Goal: Purchase product/service

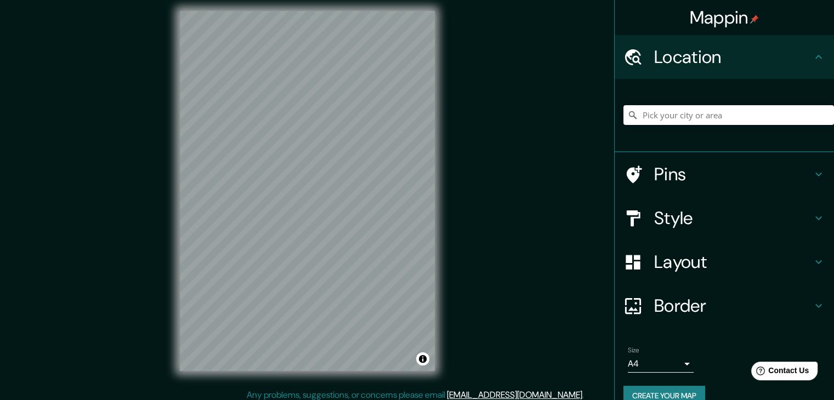
scroll to position [13, 0]
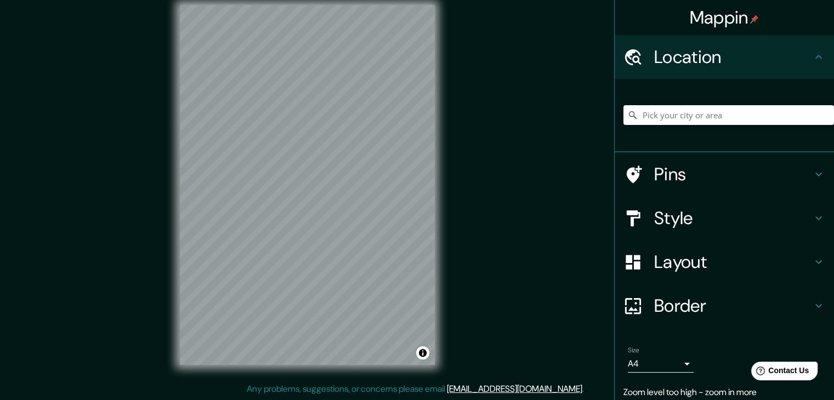
click at [471, 135] on div "Mappin Location Pins Style Layout Border Choose a border. Hint : you can make l…" at bounding box center [417, 193] width 834 height 413
click at [670, 118] on input "Pick your city or area" at bounding box center [728, 115] width 210 height 20
type input "o"
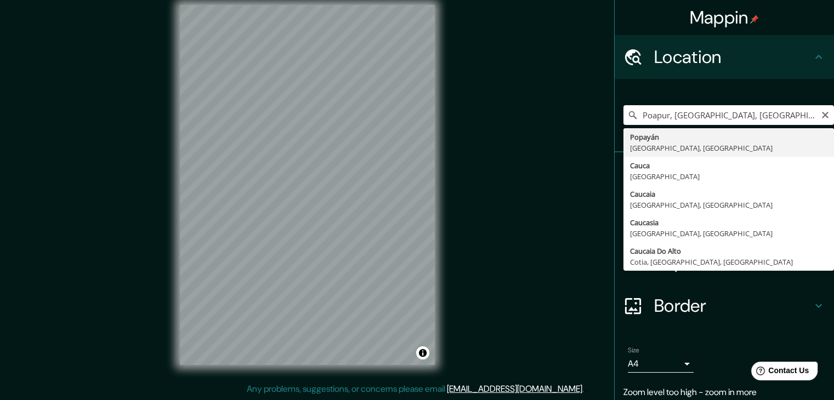
type input "Popayán, [GEOGRAPHIC_DATA], [GEOGRAPHIC_DATA]"
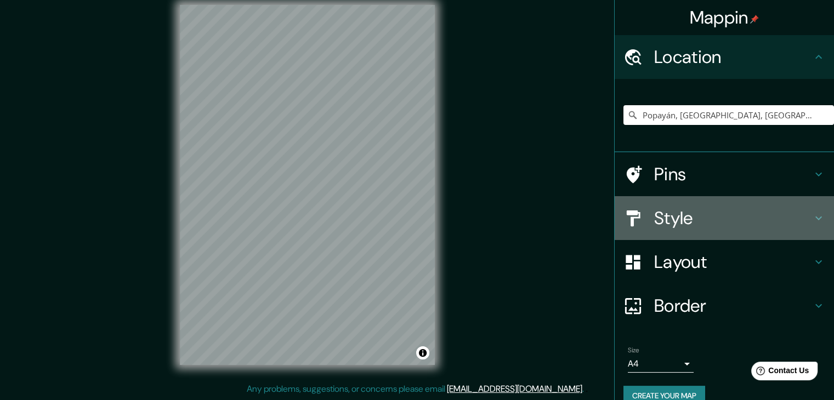
click at [717, 225] on h4 "Style" at bounding box center [733, 218] width 158 height 22
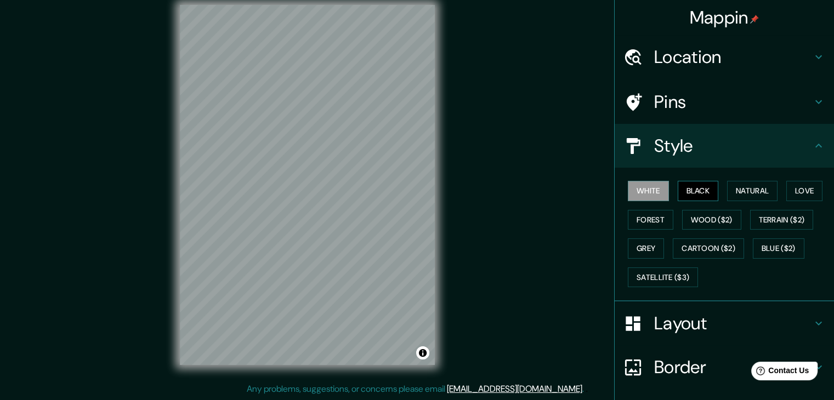
click at [682, 193] on button "Black" at bounding box center [697, 191] width 41 height 20
click at [739, 192] on button "Natural" at bounding box center [752, 191] width 50 height 20
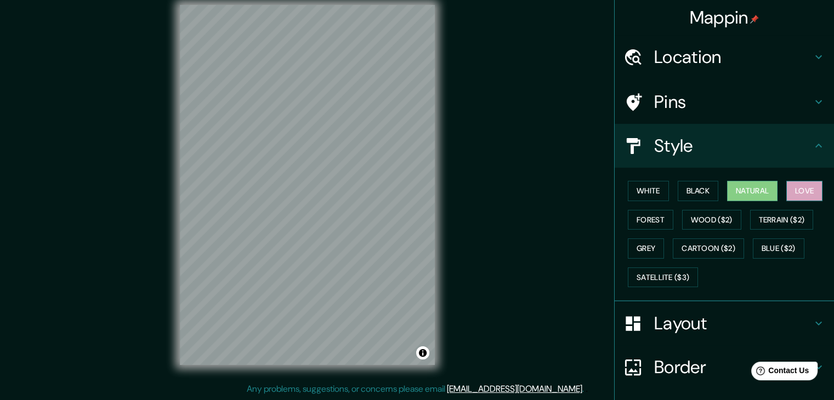
click at [794, 192] on button "Love" at bounding box center [804, 191] width 36 height 20
click at [634, 224] on button "Forest" at bounding box center [649, 220] width 45 height 20
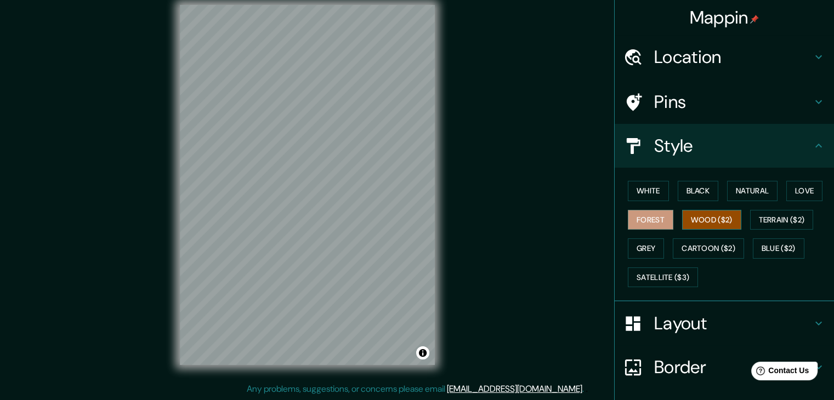
click at [682, 219] on button "Wood ($2)" at bounding box center [711, 220] width 59 height 20
click at [760, 219] on button "Terrain ($2)" at bounding box center [782, 220] width 64 height 20
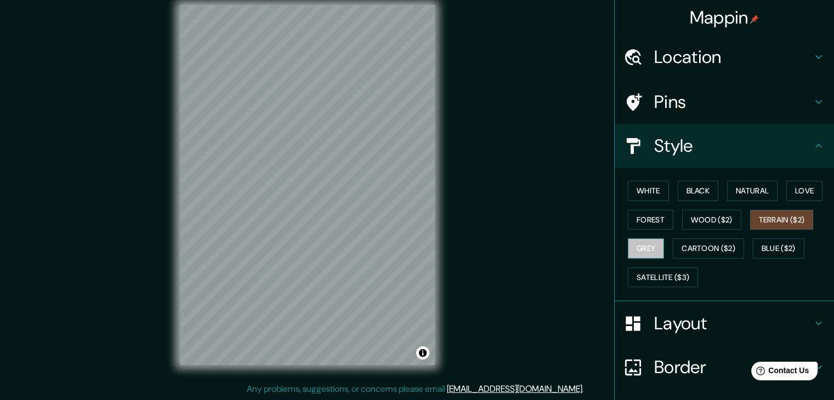
click at [644, 246] on button "Grey" at bounding box center [645, 248] width 36 height 20
click at [705, 245] on button "Cartoon ($2)" at bounding box center [707, 248] width 71 height 20
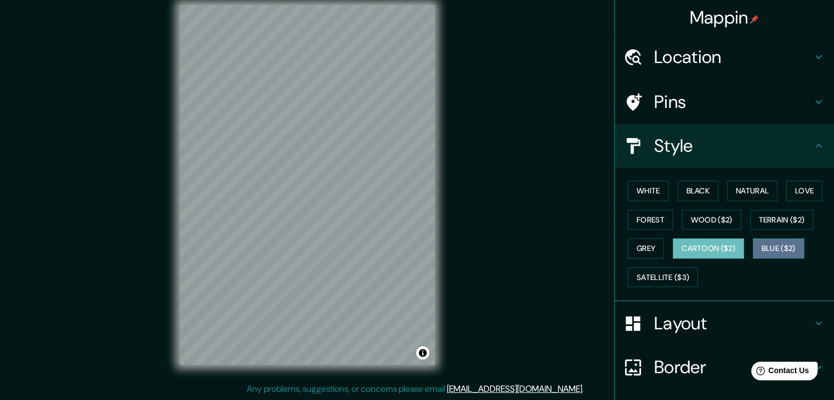
click at [752, 251] on button "Blue ($2)" at bounding box center [778, 248] width 52 height 20
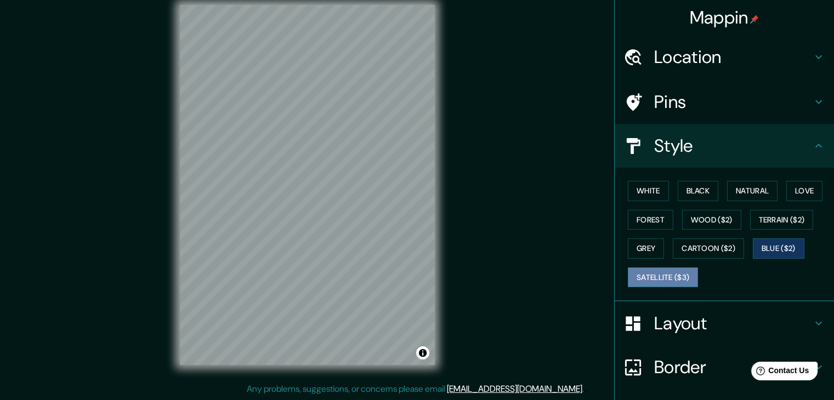
click at [649, 276] on button "Satellite ($3)" at bounding box center [662, 277] width 70 height 20
click at [648, 252] on button "Grey" at bounding box center [645, 248] width 36 height 20
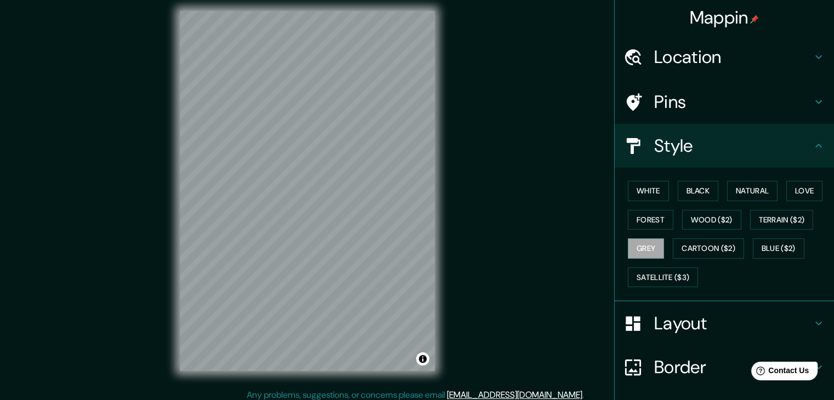
scroll to position [0, 0]
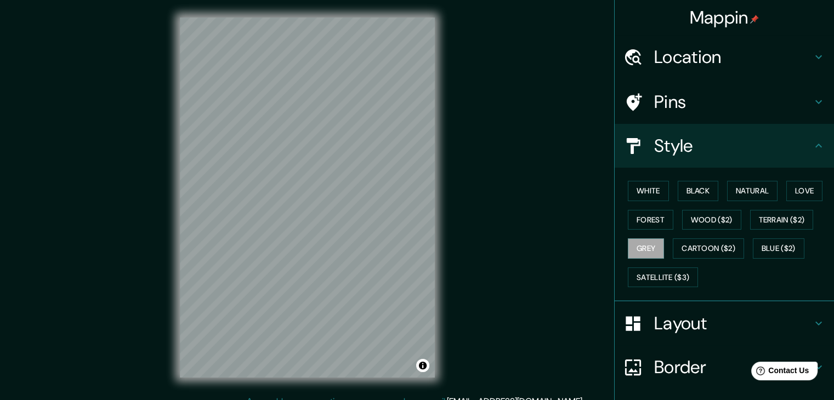
click at [372, 371] on div "© Mapbox © OpenStreetMap Improve this map" at bounding box center [307, 197] width 290 height 395
click at [646, 197] on button "White" at bounding box center [647, 191] width 41 height 20
click at [677, 190] on button "Black" at bounding box center [697, 191] width 41 height 20
click at [646, 217] on button "Forest" at bounding box center [649, 220] width 45 height 20
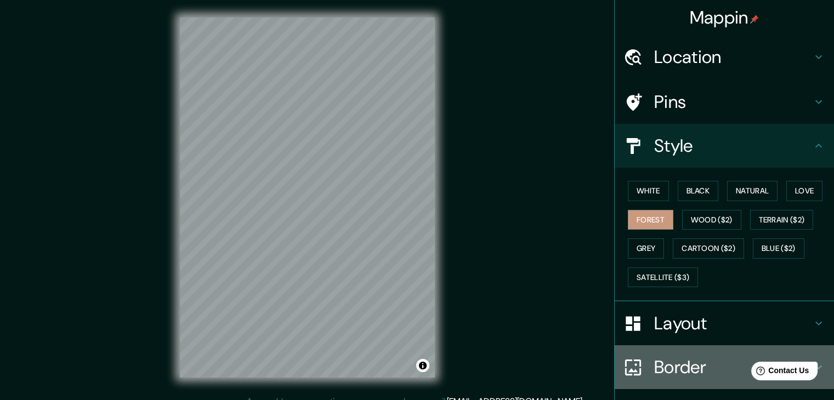
click at [627, 369] on icon at bounding box center [633, 367] width 16 height 16
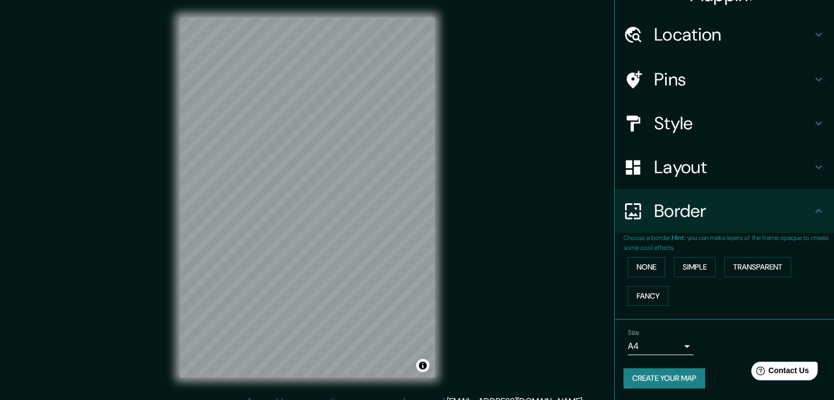
scroll to position [23, 0]
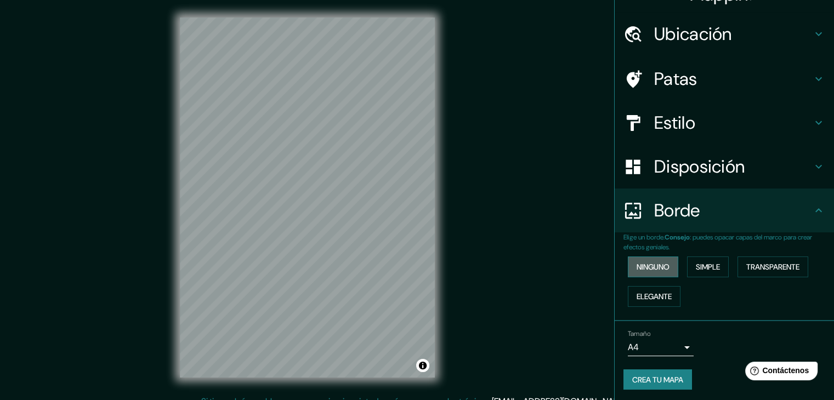
click at [652, 269] on font "Ninguno" at bounding box center [652, 267] width 33 height 10
click at [653, 294] on font "Elegante" at bounding box center [653, 297] width 35 height 10
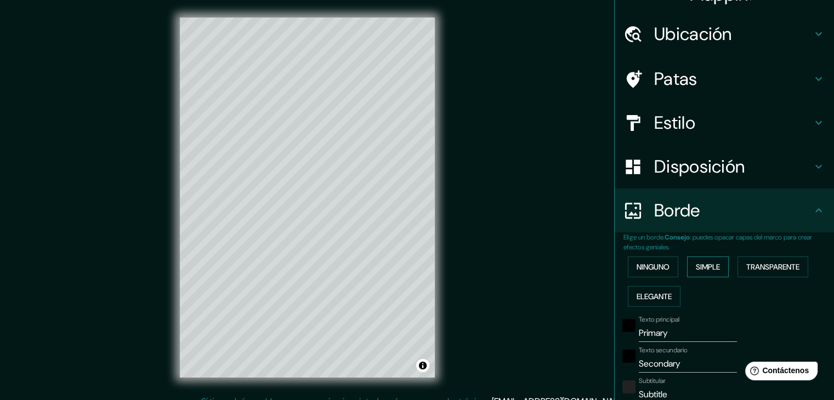
click at [698, 267] on font "Simple" at bounding box center [707, 267] width 24 height 10
click at [761, 267] on font "Transparente" at bounding box center [772, 267] width 53 height 10
click at [657, 298] on font "Elegante" at bounding box center [653, 297] width 35 height 10
click at [654, 272] on font "Ninguno" at bounding box center [652, 267] width 33 height 14
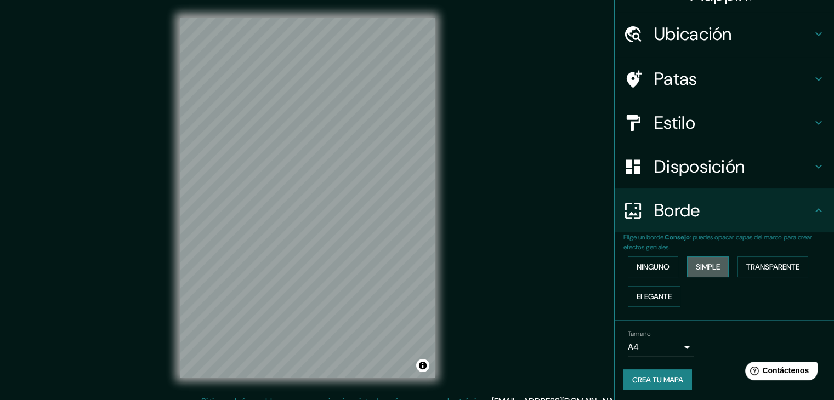
click at [695, 263] on font "Simple" at bounding box center [707, 267] width 24 height 10
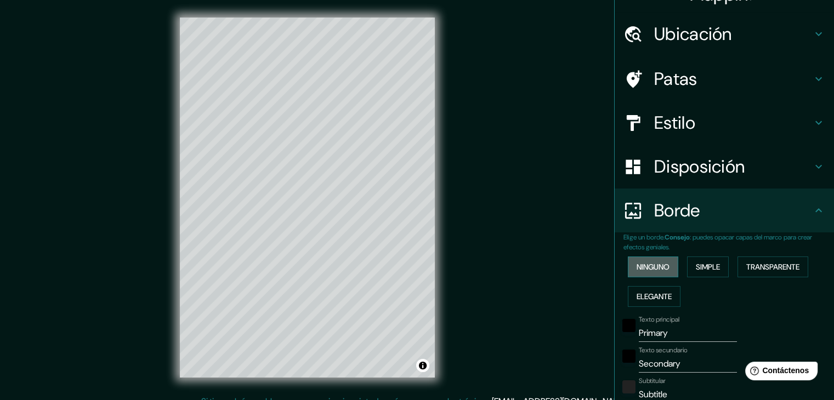
click at [666, 272] on button "Ninguno" at bounding box center [652, 266] width 50 height 21
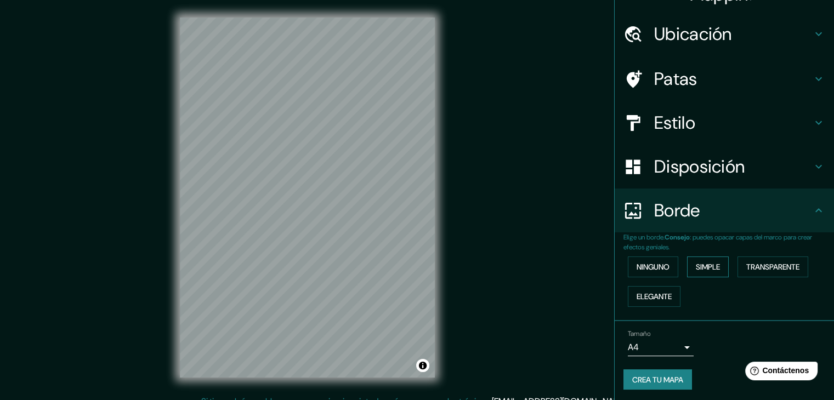
click at [695, 266] on font "Simple" at bounding box center [707, 267] width 24 height 10
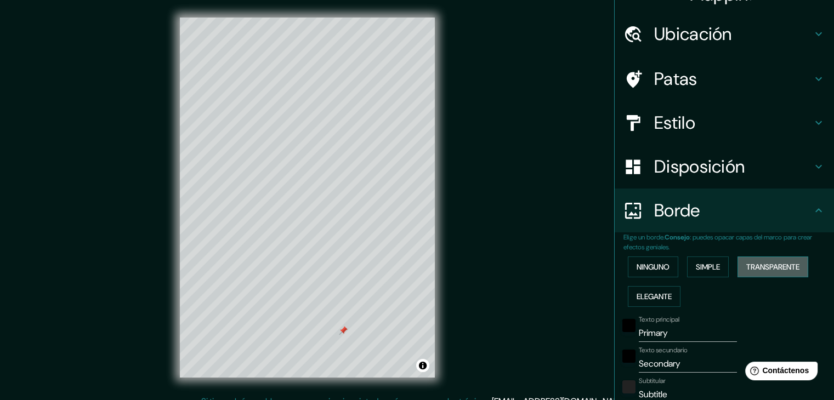
click at [739, 266] on button "Transparente" at bounding box center [772, 266] width 71 height 21
click at [664, 261] on button "Ninguno" at bounding box center [652, 266] width 50 height 21
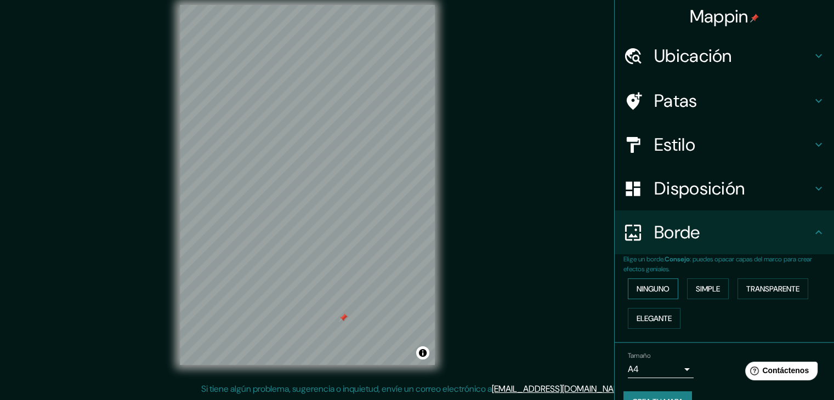
scroll to position [0, 0]
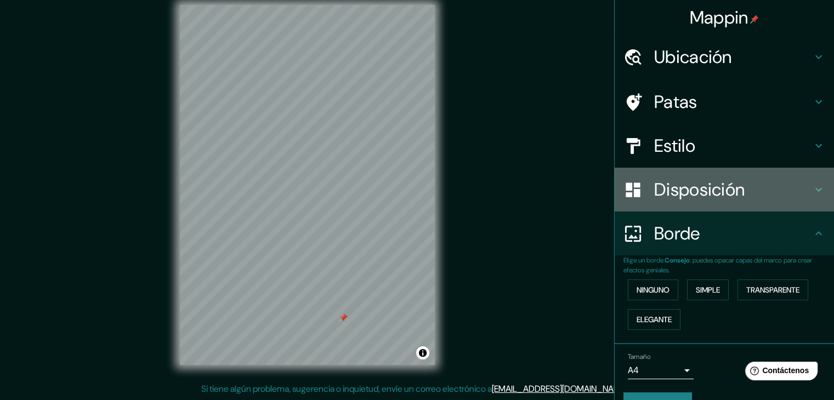
click at [689, 184] on font "Disposición" at bounding box center [699, 189] width 90 height 23
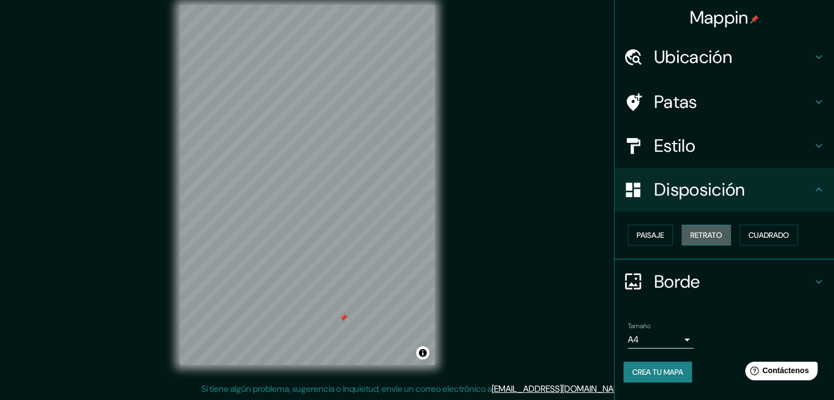
click at [699, 232] on font "Retrato" at bounding box center [706, 235] width 32 height 10
click at [649, 234] on font "Paisaje" at bounding box center [649, 235] width 27 height 10
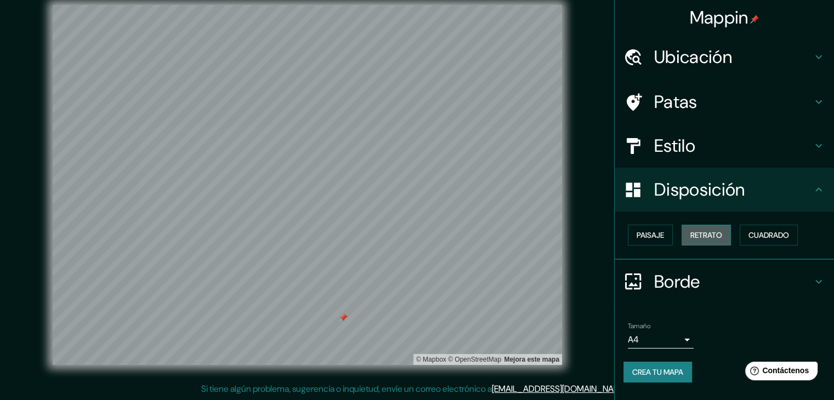
click at [697, 231] on font "Retrato" at bounding box center [706, 235] width 32 height 10
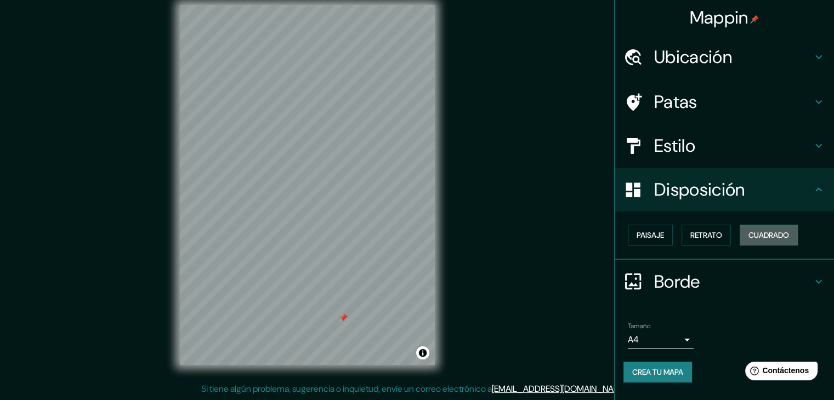
click at [748, 236] on button "Cuadrado" at bounding box center [768, 235] width 58 height 21
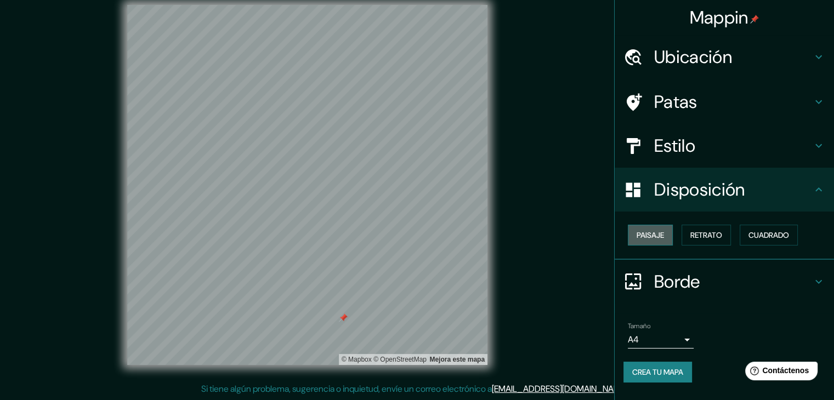
click at [655, 238] on font "Paisaje" at bounding box center [649, 235] width 27 height 10
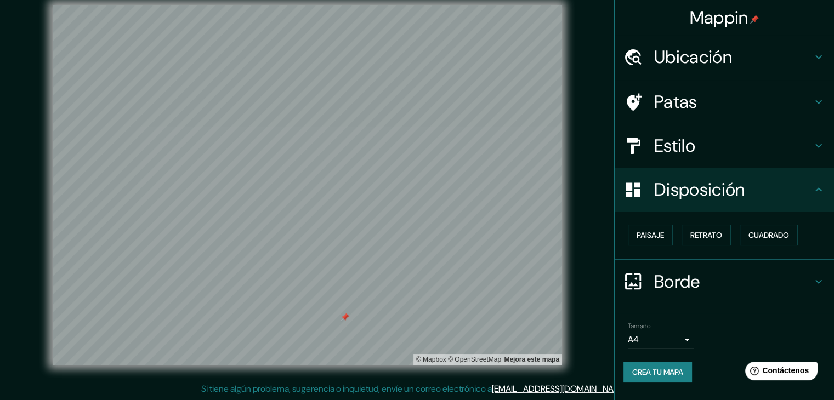
click at [704, 148] on h4 "Estilo" at bounding box center [733, 146] width 158 height 22
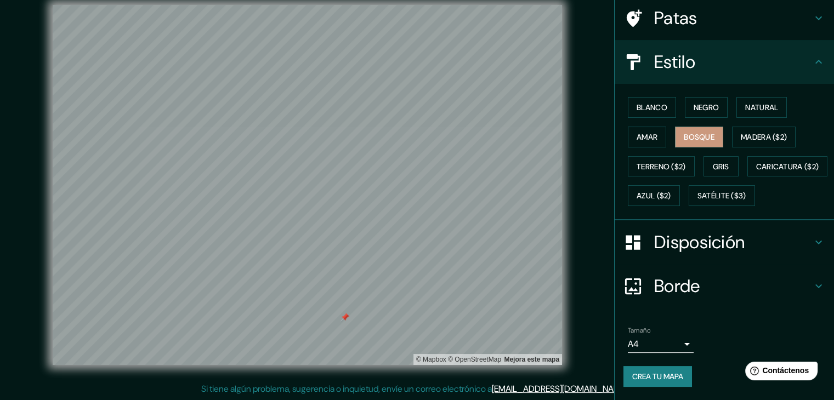
click at [675, 243] on font "Disposición" at bounding box center [699, 242] width 90 height 23
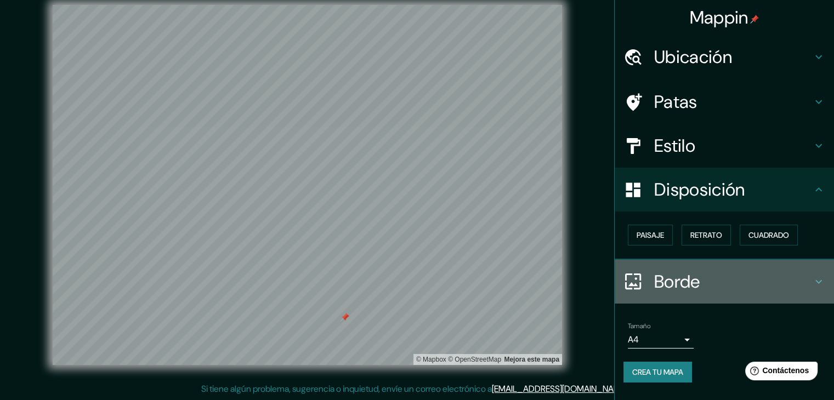
click at [683, 282] on font "Borde" at bounding box center [677, 281] width 46 height 23
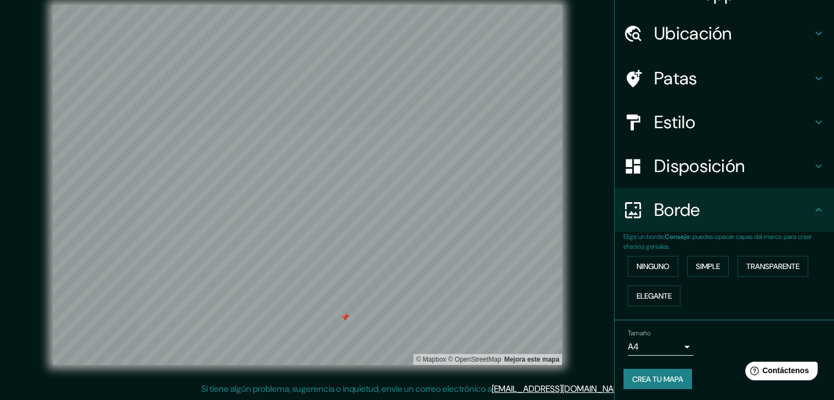
scroll to position [25, 0]
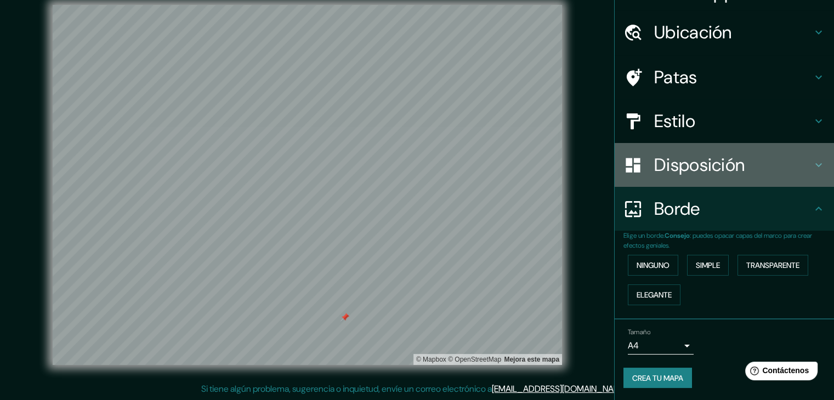
click at [675, 166] on font "Disposición" at bounding box center [699, 164] width 90 height 23
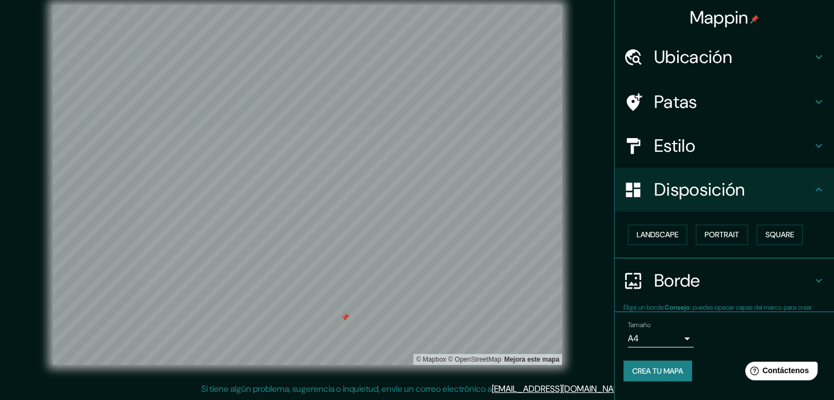
scroll to position [0, 0]
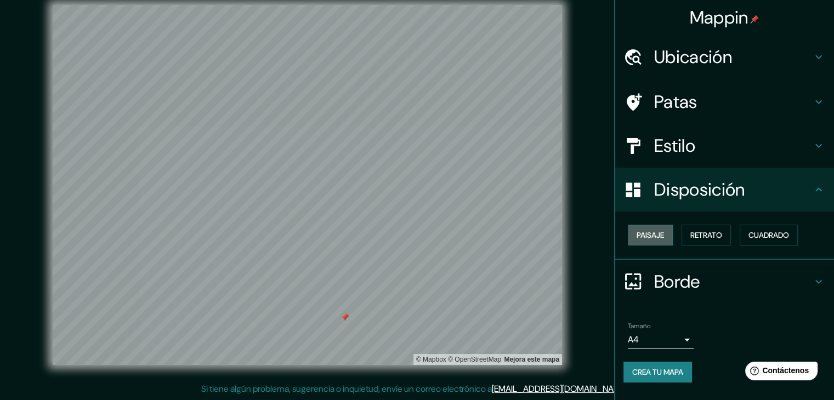
click at [654, 238] on font "Paisaje" at bounding box center [649, 235] width 27 height 10
click at [697, 231] on font "Retrato" at bounding box center [706, 235] width 32 height 10
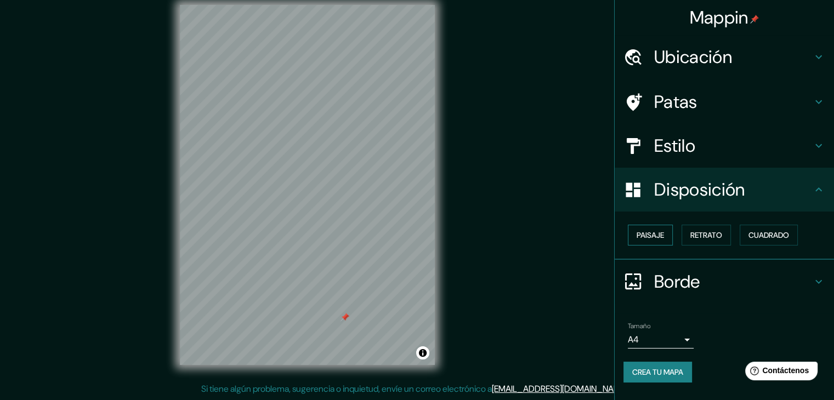
click at [644, 236] on font "Paisaje" at bounding box center [649, 235] width 27 height 10
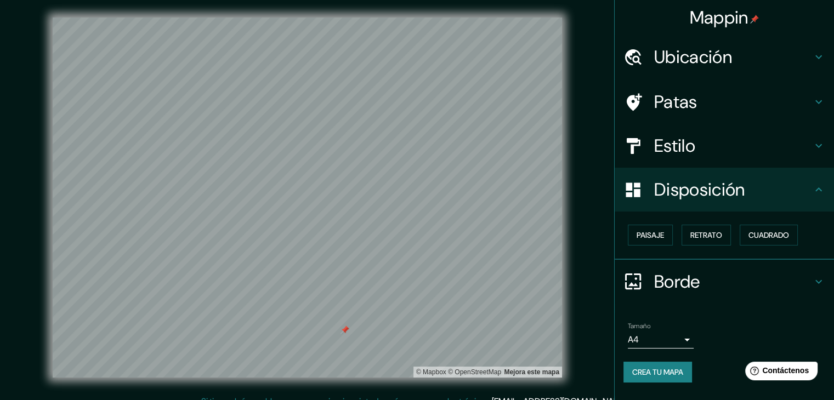
click at [684, 143] on font "Estilo" at bounding box center [674, 145] width 41 height 23
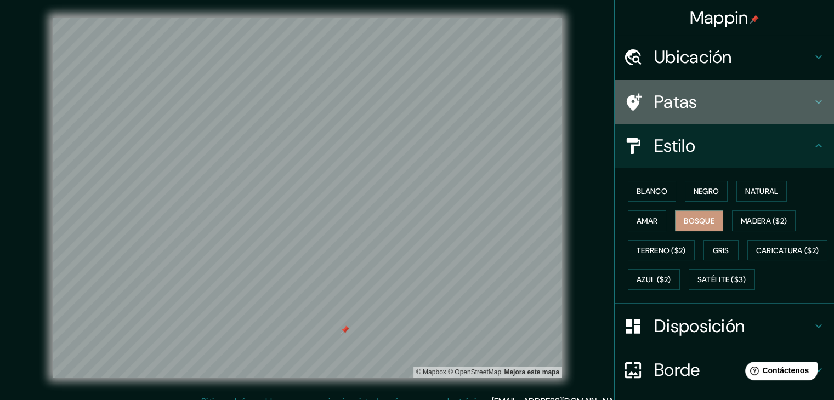
click at [682, 100] on font "Patas" at bounding box center [675, 101] width 43 height 23
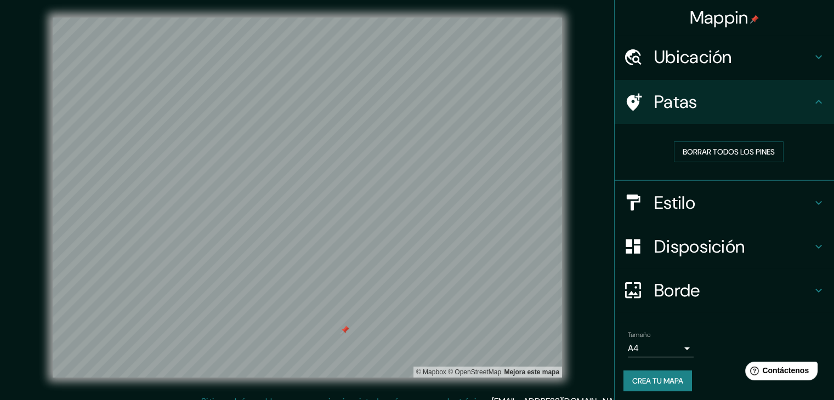
click at [686, 66] on font "Ubicación" at bounding box center [693, 56] width 78 height 23
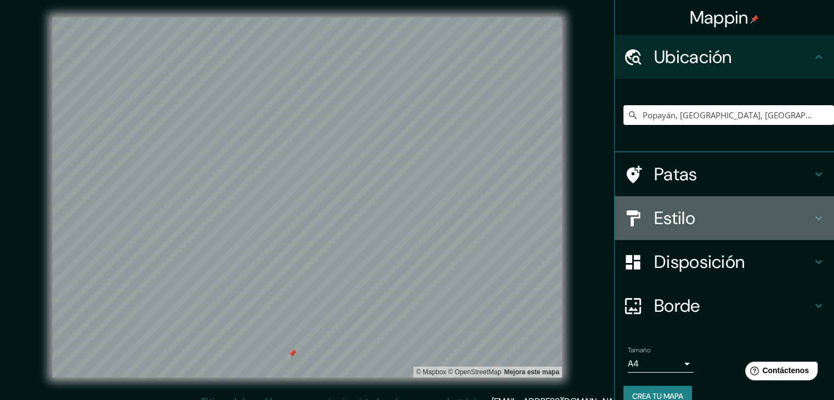
click at [699, 215] on h4 "Estilo" at bounding box center [733, 218] width 158 height 22
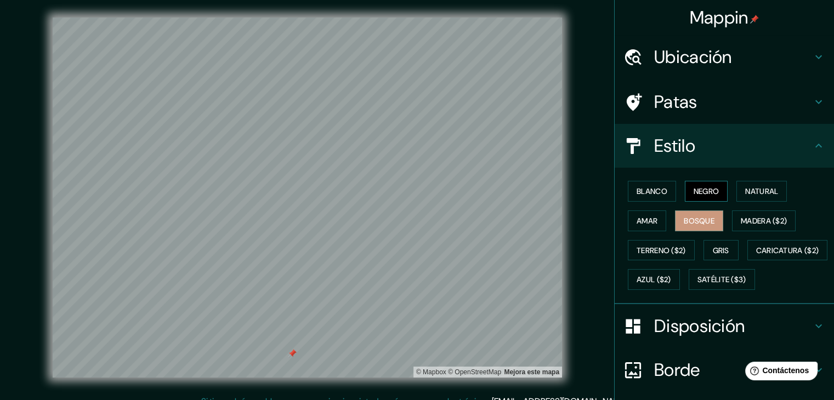
click at [699, 195] on font "Negro" at bounding box center [706, 191] width 26 height 10
click at [648, 187] on font "Blanco" at bounding box center [651, 191] width 31 height 10
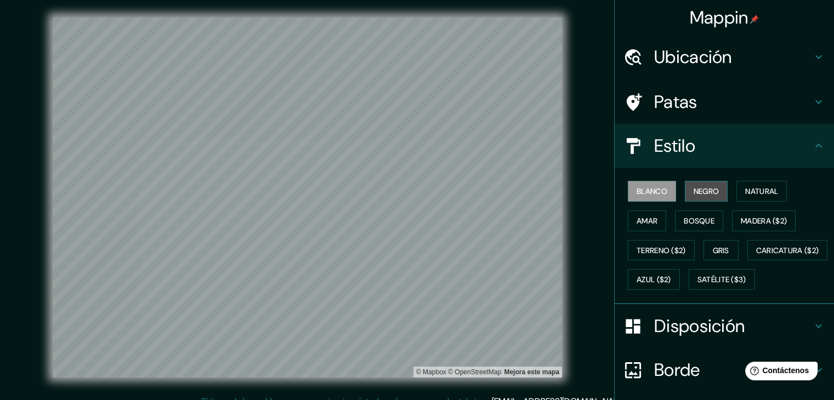
click at [695, 190] on font "Negro" at bounding box center [706, 191] width 26 height 10
click at [645, 187] on font "Blanco" at bounding box center [651, 191] width 31 height 10
